Goal: Information Seeking & Learning: Learn about a topic

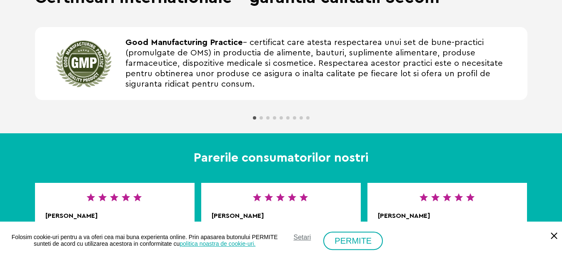
scroll to position [637, 0]
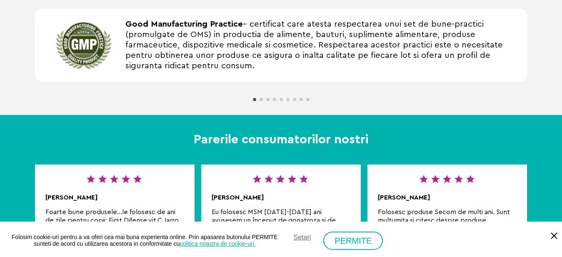
click at [261, 101] on span "Go to slide 2" at bounding box center [261, 99] width 3 height 3
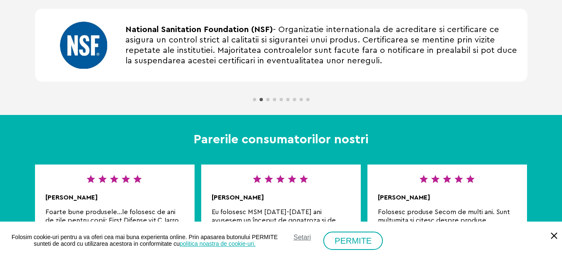
click at [268, 100] on span "Go to slide 3" at bounding box center [267, 99] width 3 height 3
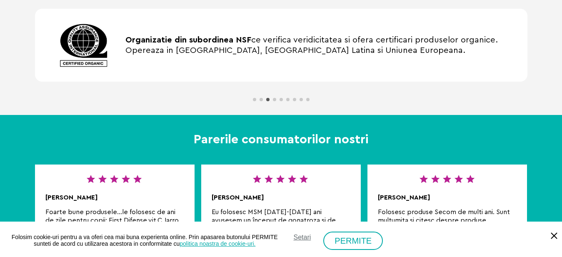
click at [274, 100] on span "Go to slide 4" at bounding box center [274, 99] width 3 height 3
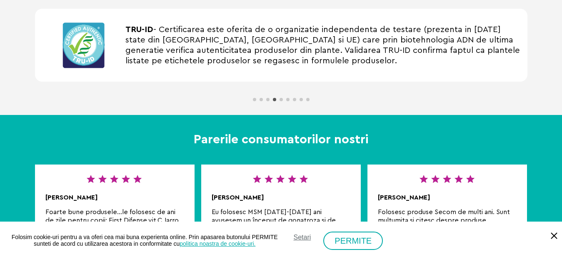
click at [281, 100] on span "Go to slide 5" at bounding box center [281, 99] width 3 height 3
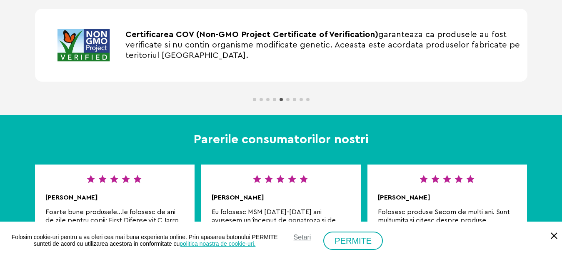
click at [288, 100] on span "Go to slide 6" at bounding box center [287, 99] width 3 height 3
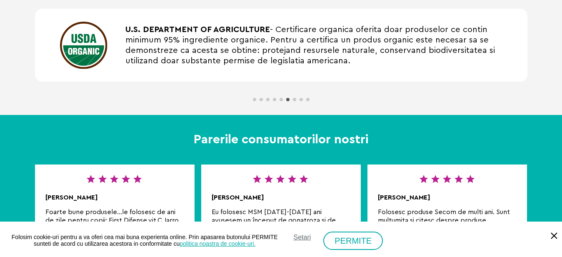
click at [295, 100] on span "Go to slide 7" at bounding box center [294, 99] width 3 height 3
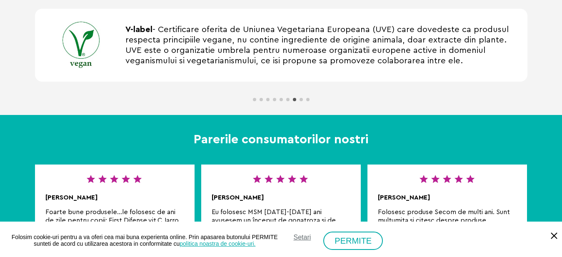
click at [300, 100] on span "Go to slide 8" at bounding box center [301, 99] width 3 height 3
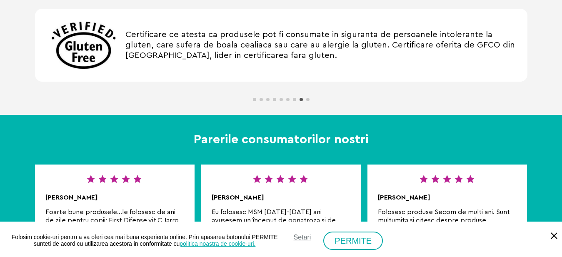
click at [309, 99] on span "Go to slide 9" at bounding box center [307, 99] width 3 height 3
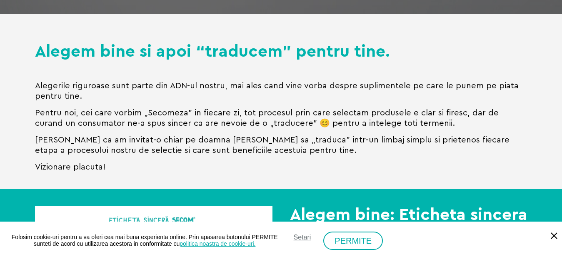
scroll to position [0, 0]
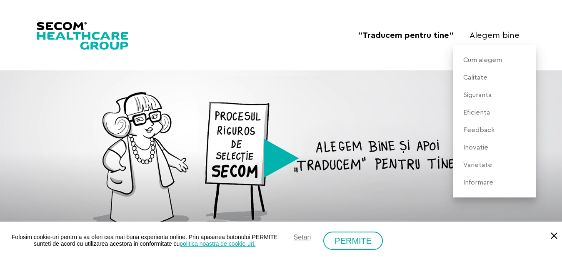
click at [474, 93] on link "Siguranta" at bounding box center [477, 94] width 37 height 17
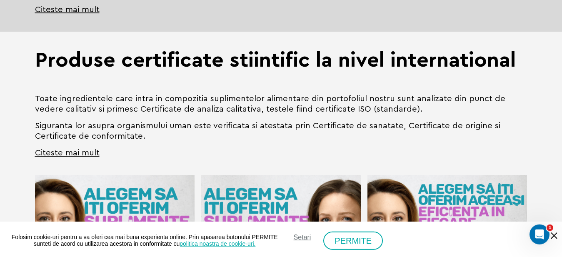
scroll to position [680, 0]
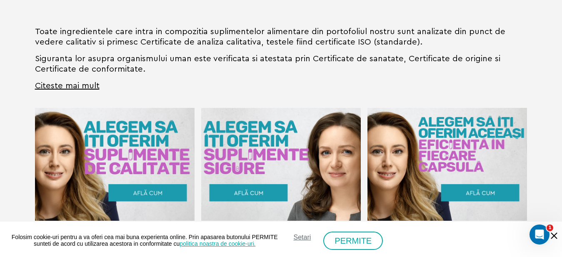
click at [64, 81] on link "Citeste mai mult" at bounding box center [67, 86] width 65 height 10
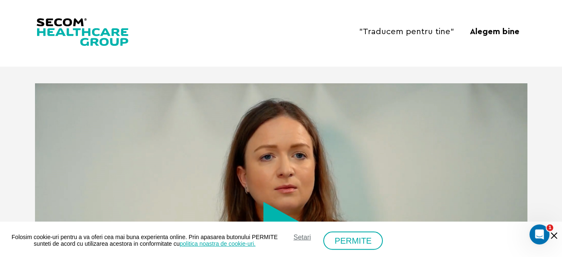
scroll to position [0, 0]
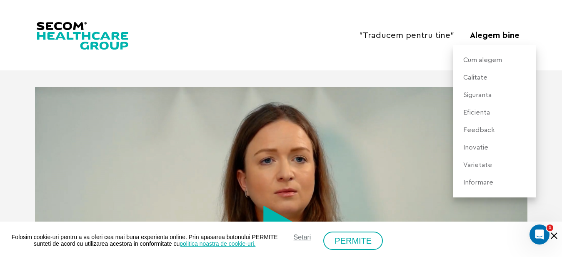
click at [477, 76] on link "Calitate" at bounding box center [475, 77] width 32 height 17
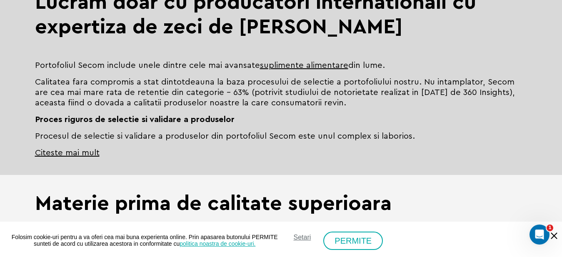
scroll to position [510, 0]
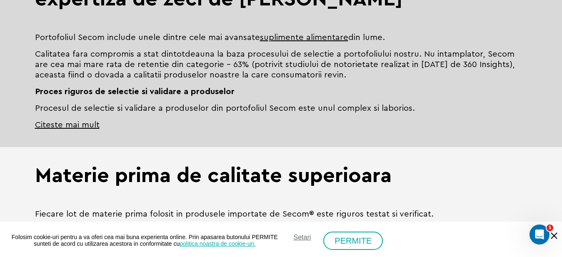
click at [88, 125] on link "Citeste mai mult" at bounding box center [67, 125] width 65 height 10
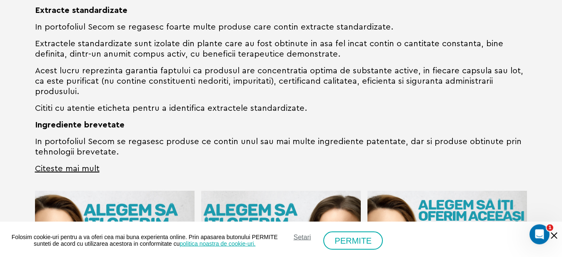
scroll to position [1020, 0]
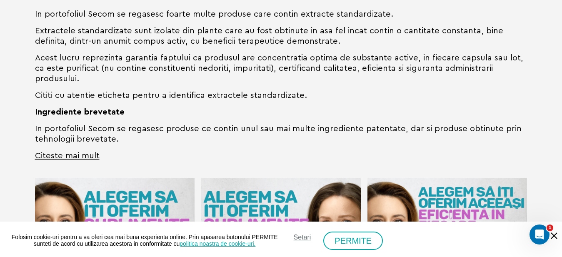
click at [89, 151] on link "Citeste mai mult" at bounding box center [67, 156] width 65 height 10
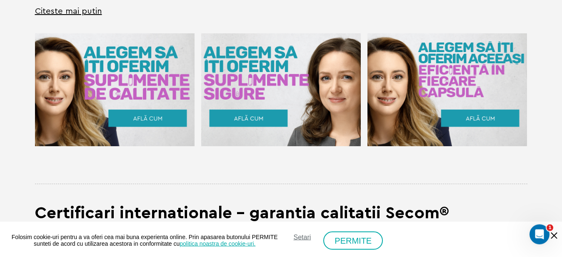
scroll to position [1105, 0]
